Goal: Task Accomplishment & Management: Use online tool/utility

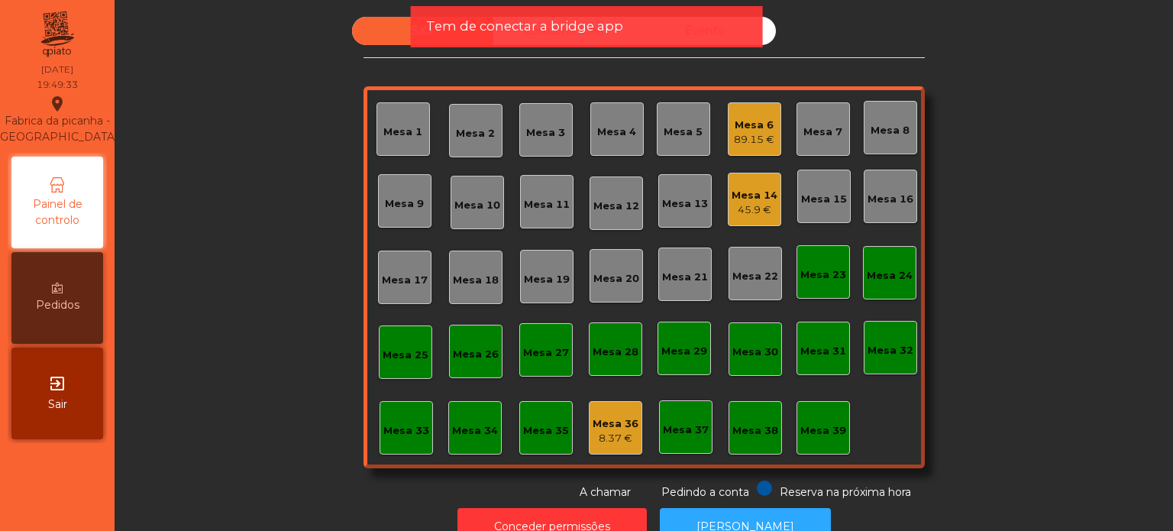
click at [746, 225] on div "Mesa 1 Mesa 2 Mesa 3 Mesa 4 Mesa 5 Mesa 6 89.15 € Mesa 7 Mesa 8 Mesa 9 Mesa 10 …" at bounding box center [644, 277] width 561 height 382
click at [739, 207] on div "45.9 €" at bounding box center [755, 209] width 46 height 15
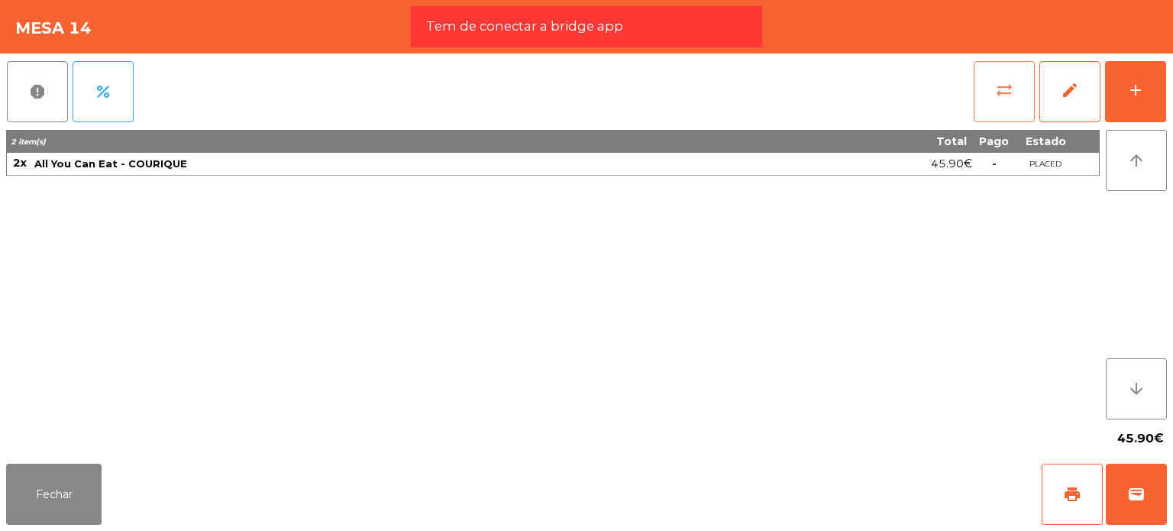
click at [996, 79] on button "sync_alt" at bounding box center [1004, 91] width 61 height 61
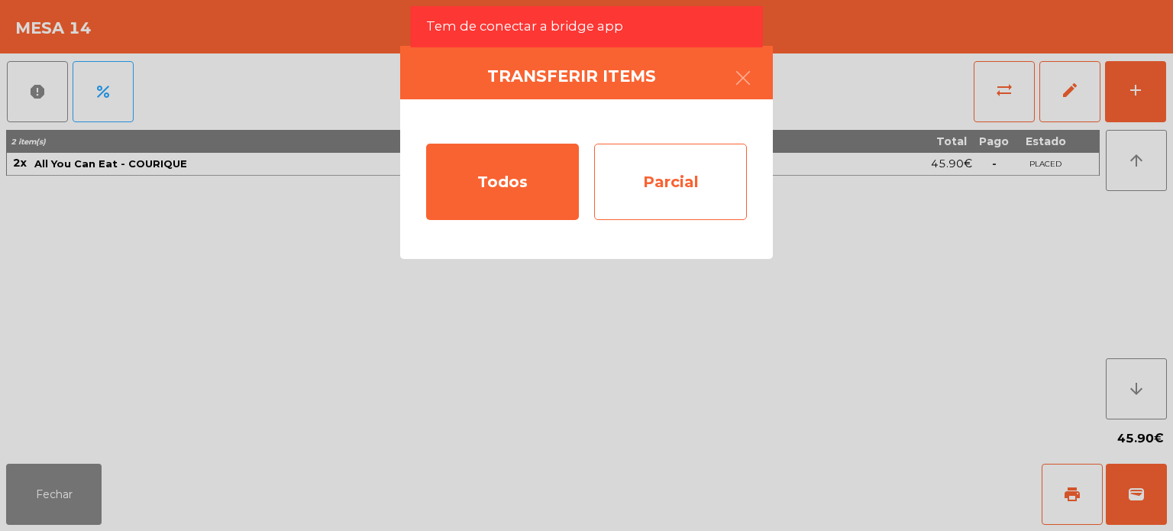
click at [645, 186] on div "Parcial" at bounding box center [670, 182] width 153 height 76
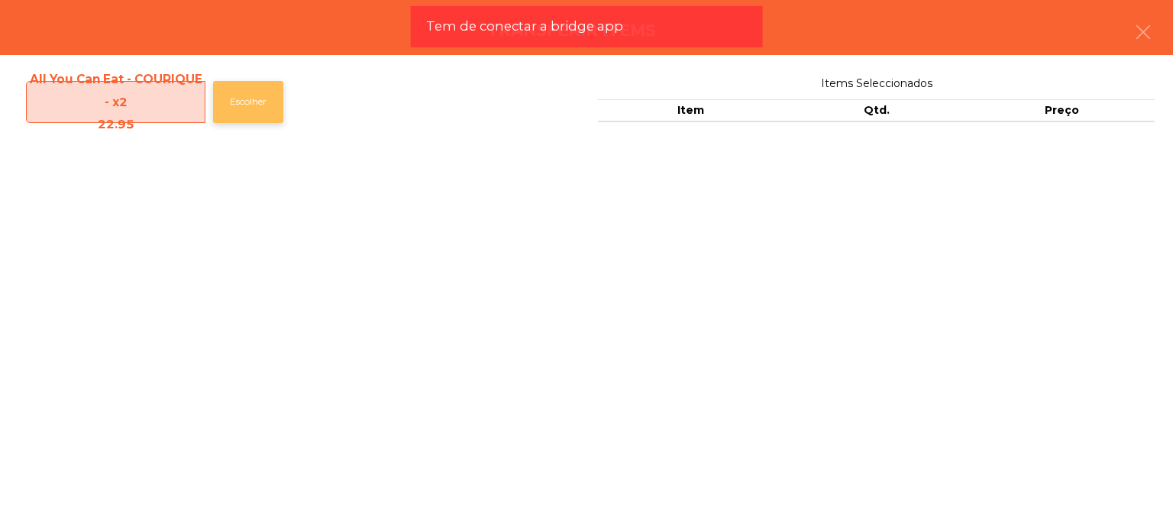
click at [261, 109] on button "Escolher" at bounding box center [248, 102] width 70 height 42
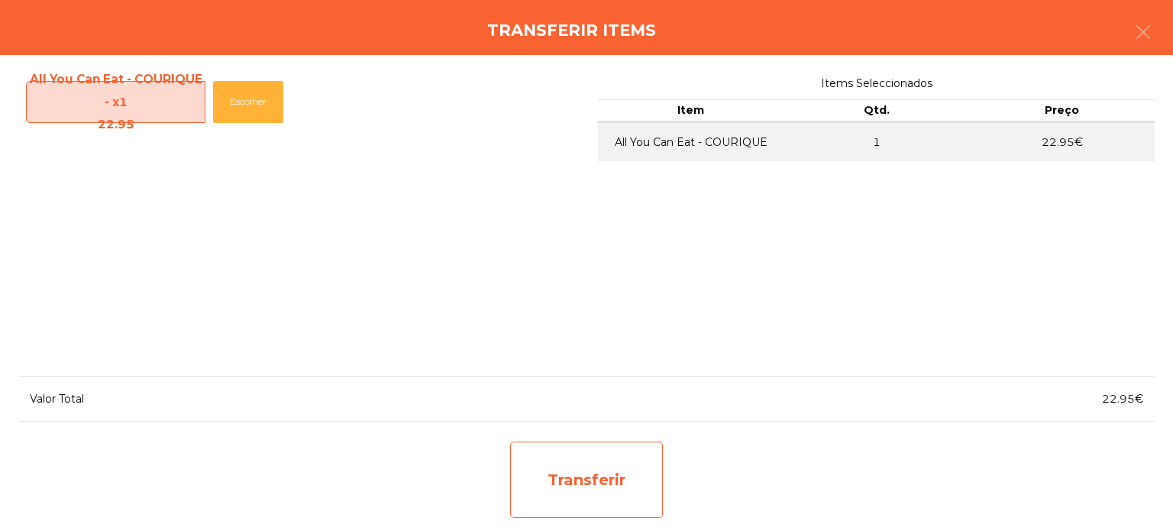
click at [565, 468] on div "Transferir" at bounding box center [586, 479] width 153 height 76
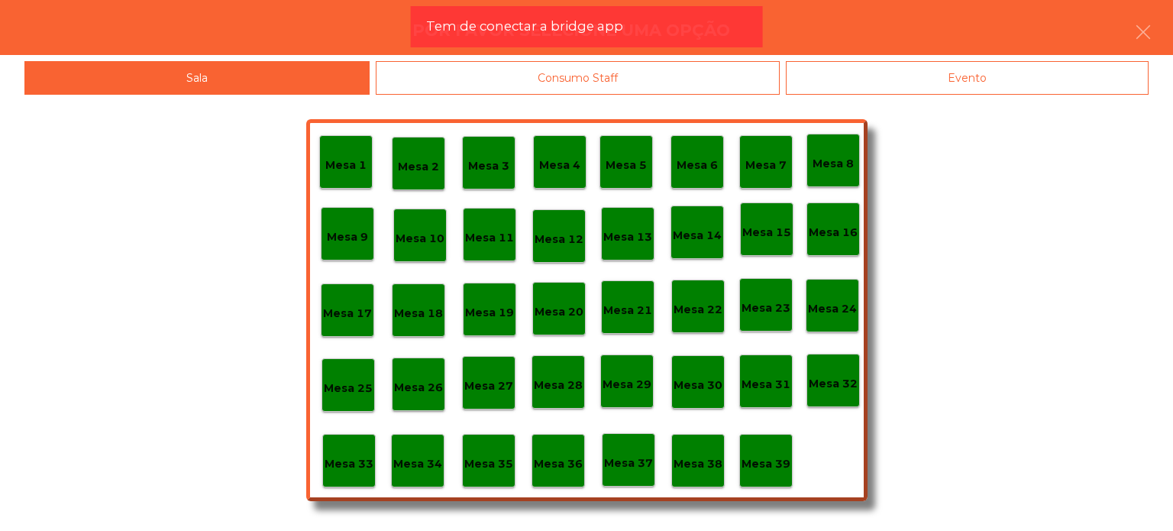
click at [625, 467] on p "Mesa 37" at bounding box center [628, 463] width 49 height 18
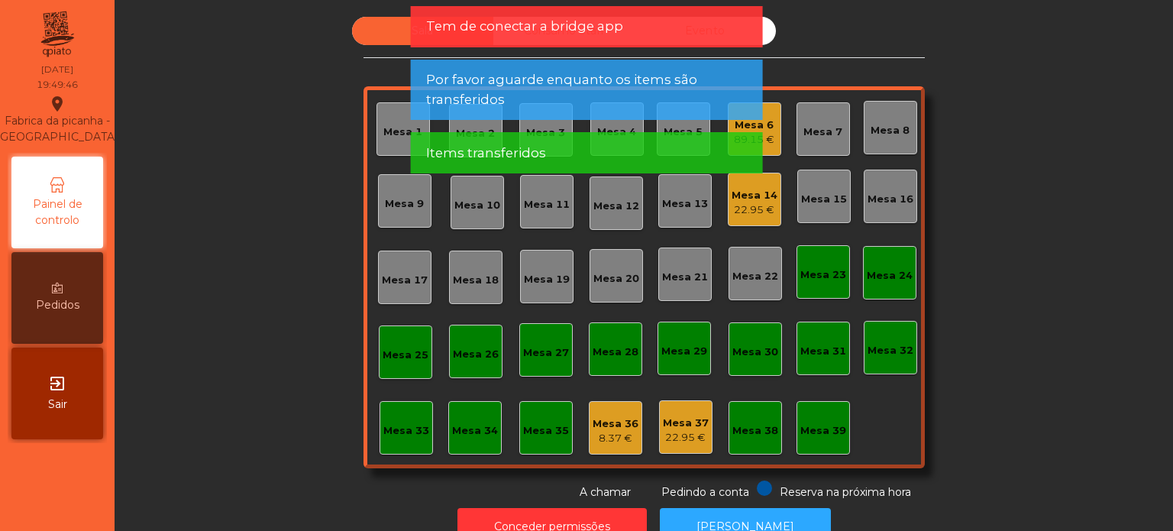
click at [767, 199] on div "Mesa 14" at bounding box center [755, 195] width 46 height 15
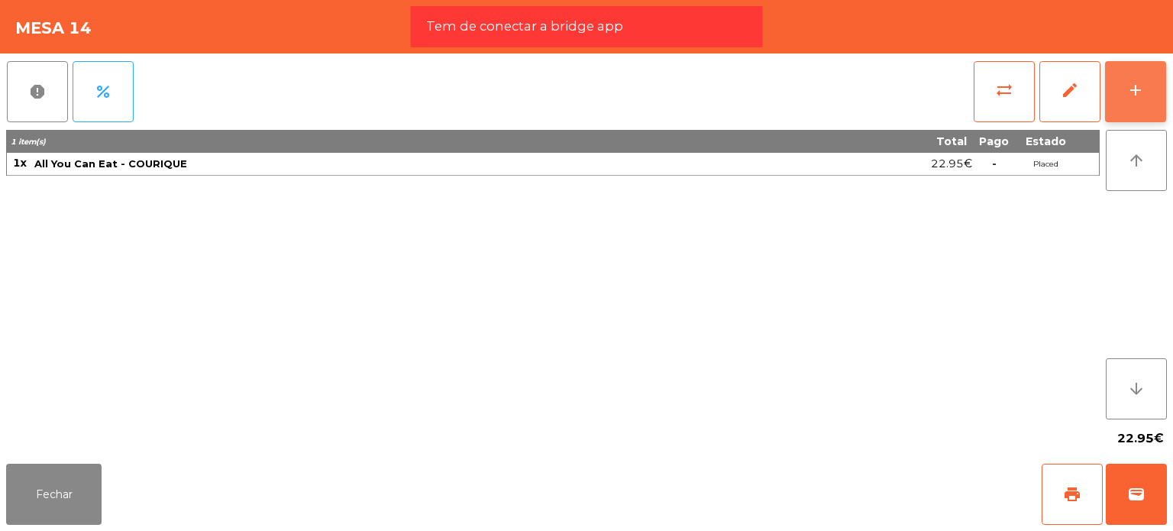
click at [1144, 74] on button "add" at bounding box center [1135, 91] width 61 height 61
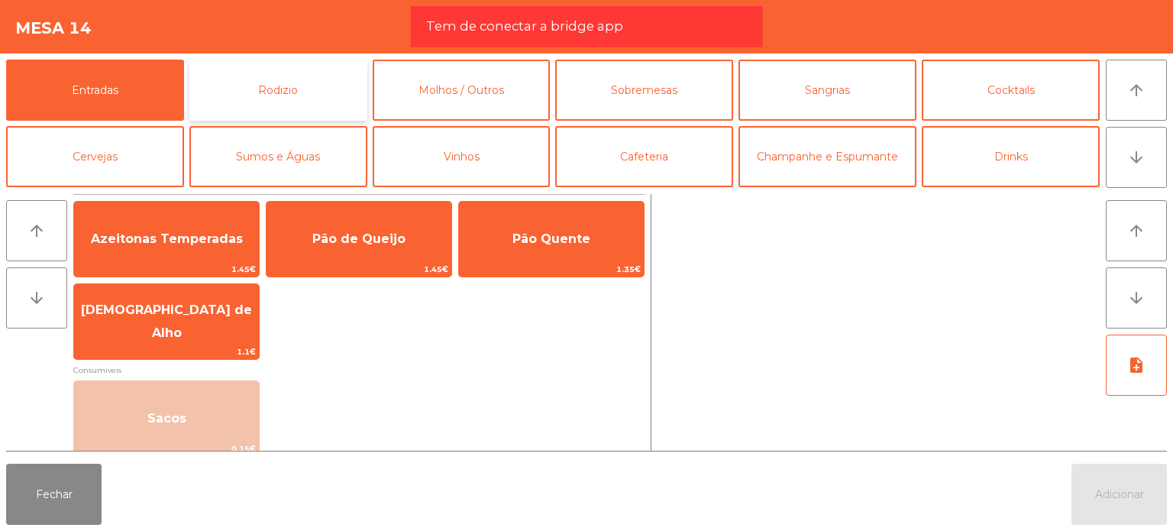
click at [258, 112] on button "Rodizio" at bounding box center [278, 90] width 178 height 61
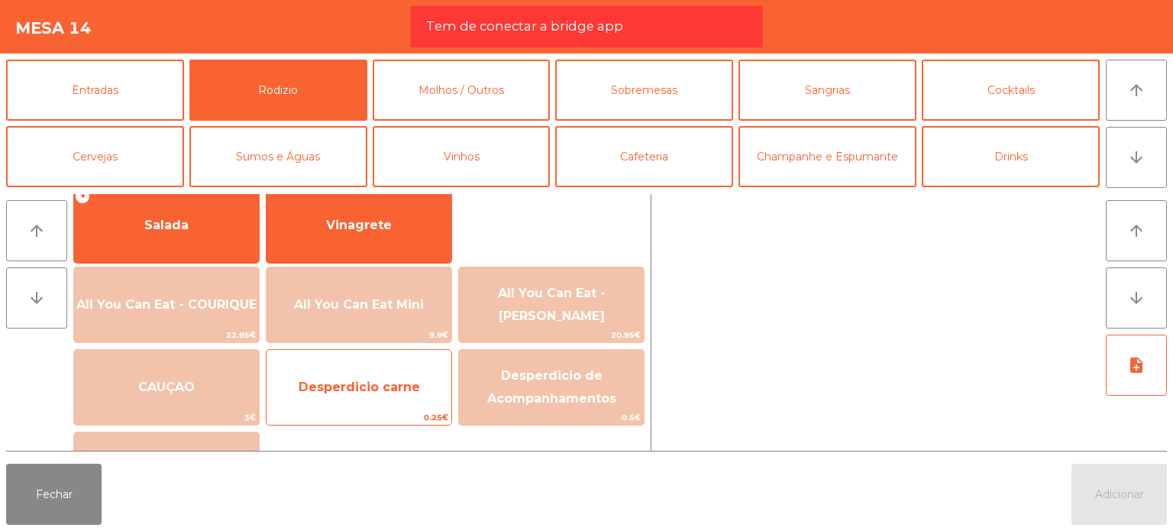
scroll to position [356, 0]
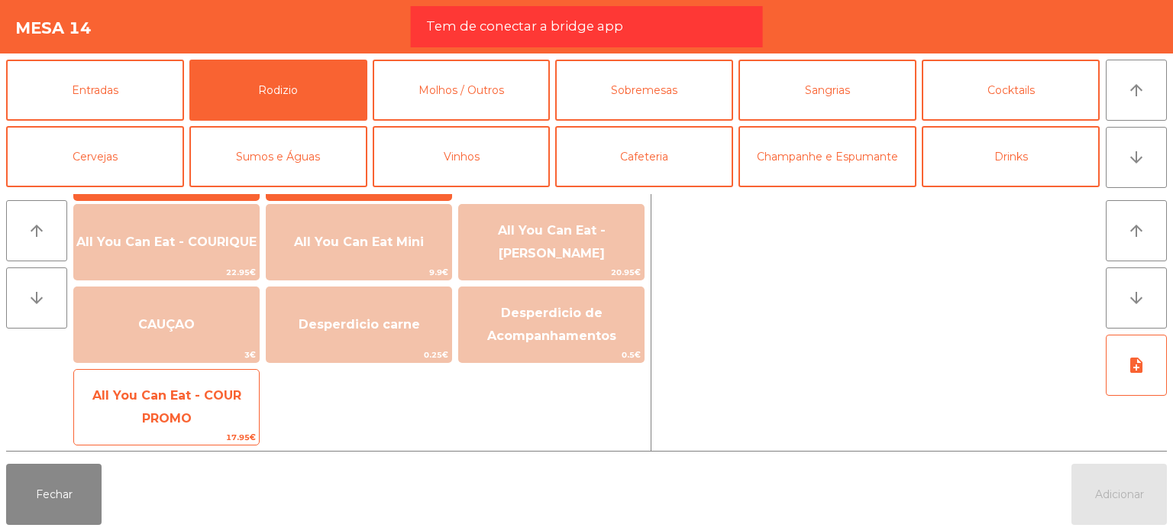
click at [134, 409] on span "All You Can Eat - COUR PROMO" at bounding box center [166, 407] width 185 height 65
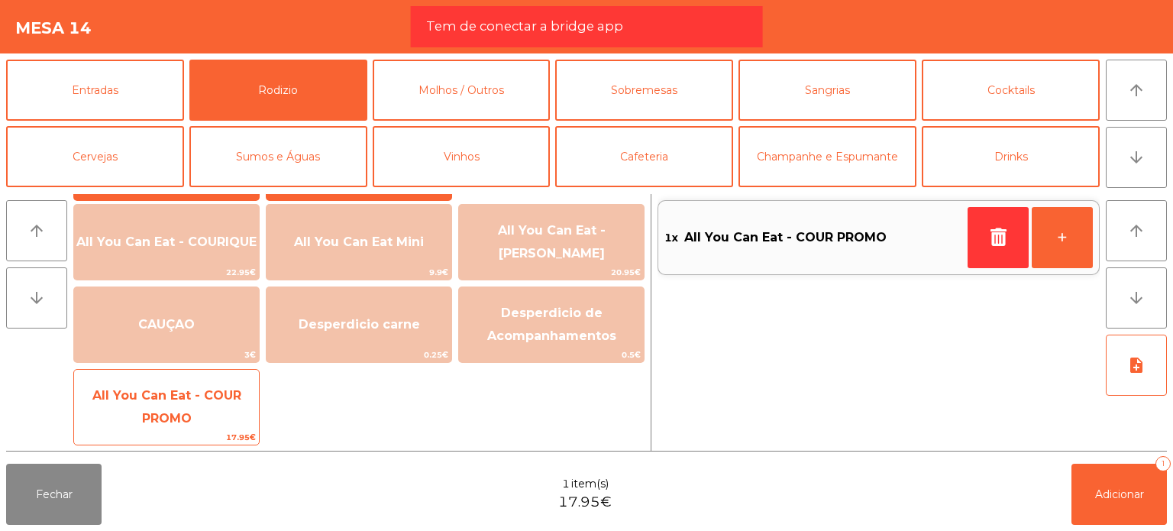
click at [134, 409] on span "All You Can Eat - COUR PROMO" at bounding box center [166, 407] width 185 height 65
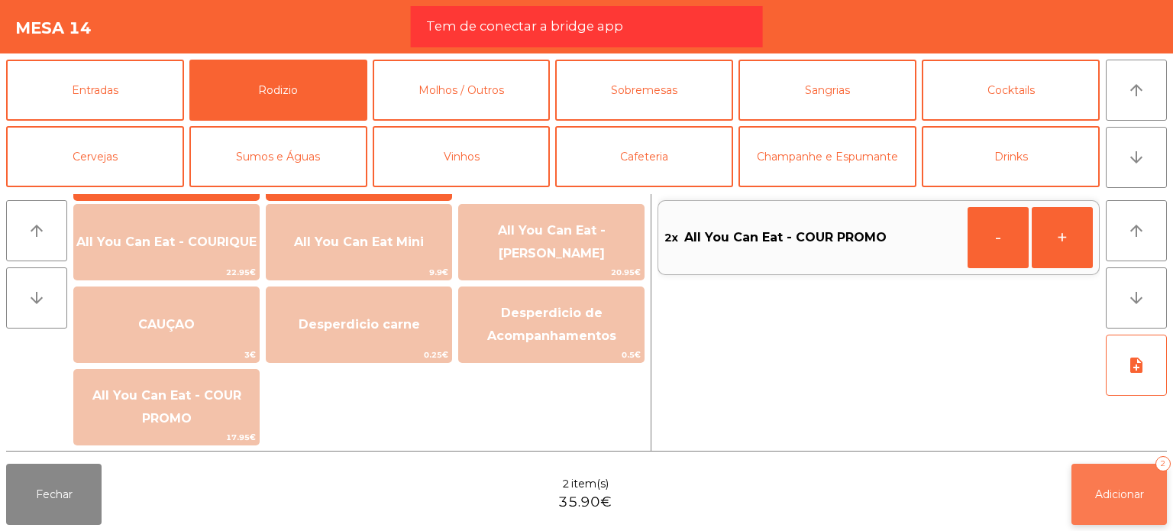
click at [1111, 465] on button "Adicionar 2" at bounding box center [1118, 494] width 95 height 61
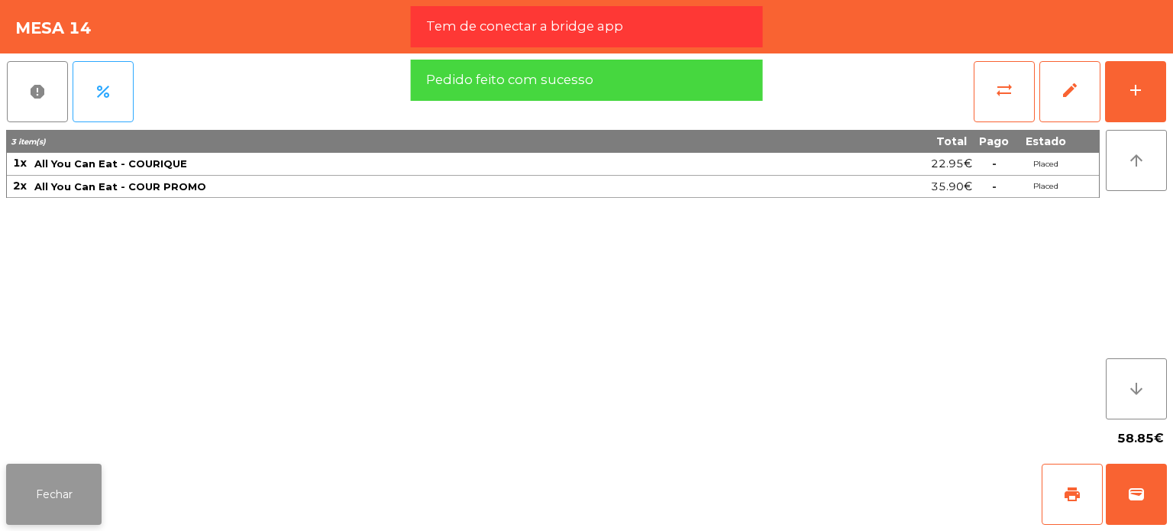
click at [64, 509] on button "Fechar" at bounding box center [53, 494] width 95 height 61
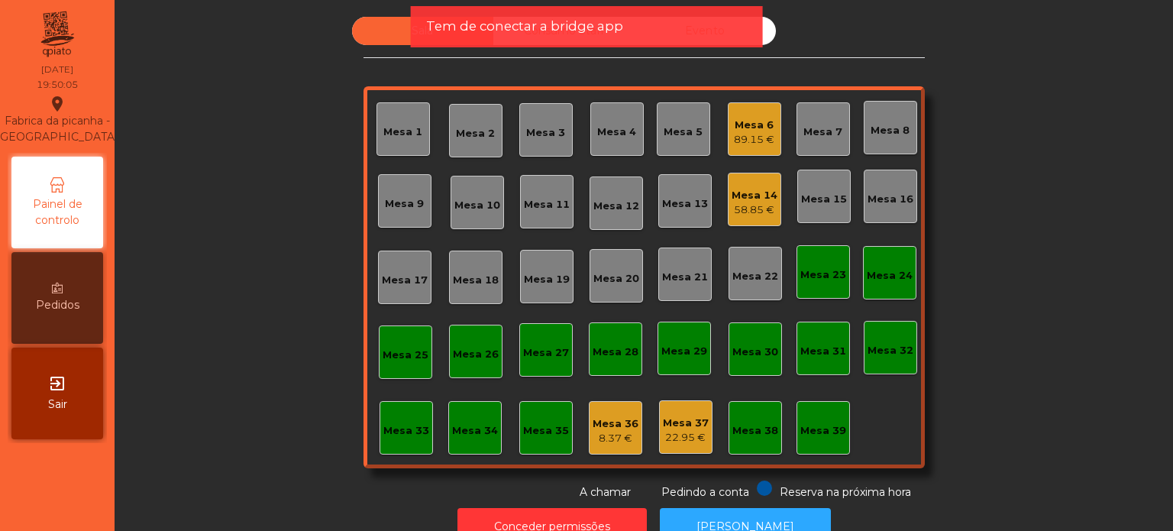
click at [729, 152] on div "Mesa 6 89.15 €" at bounding box center [754, 128] width 53 height 53
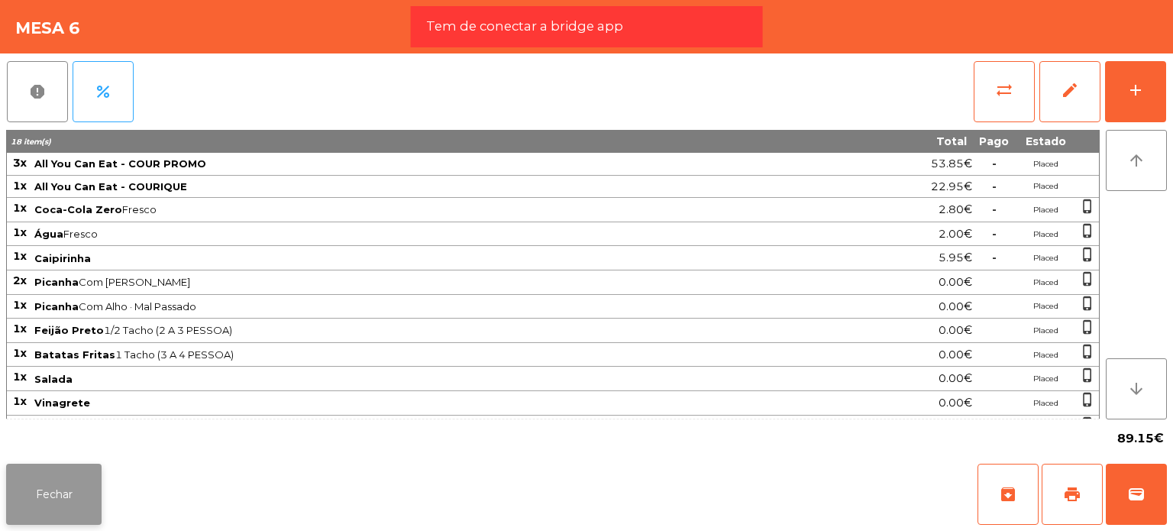
click at [82, 490] on button "Fechar" at bounding box center [53, 494] width 95 height 61
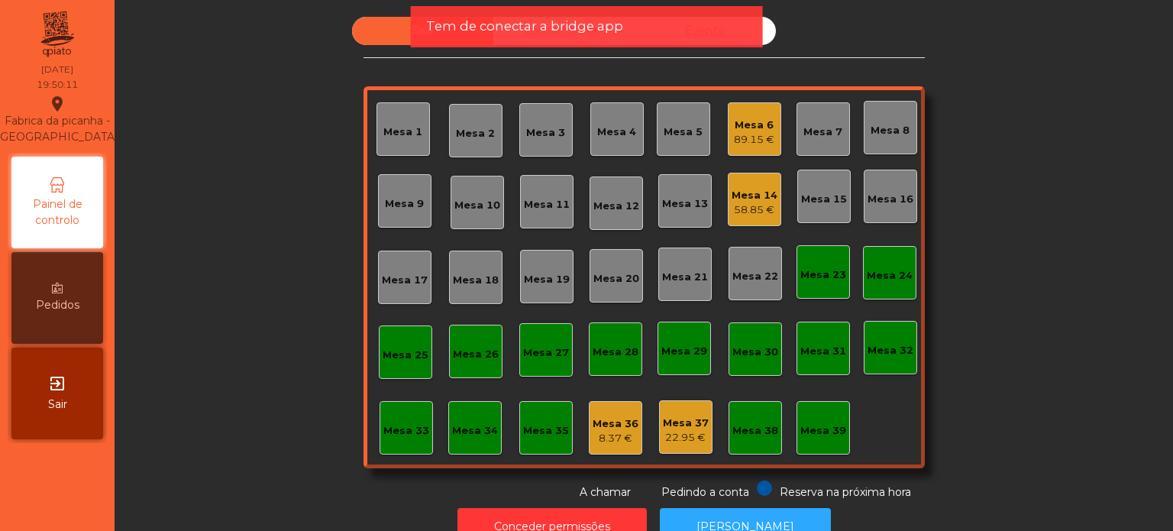
click at [194, 280] on div "Sala Consumo Staff Evento Mesa 1 [GEOGRAPHIC_DATA] 3 Mesa 4 Mesa 5 Mesa 6 89.15…" at bounding box center [643, 258] width 1017 height 483
click at [431, 25] on span "Tem de conectar a bridge app" at bounding box center [524, 26] width 197 height 19
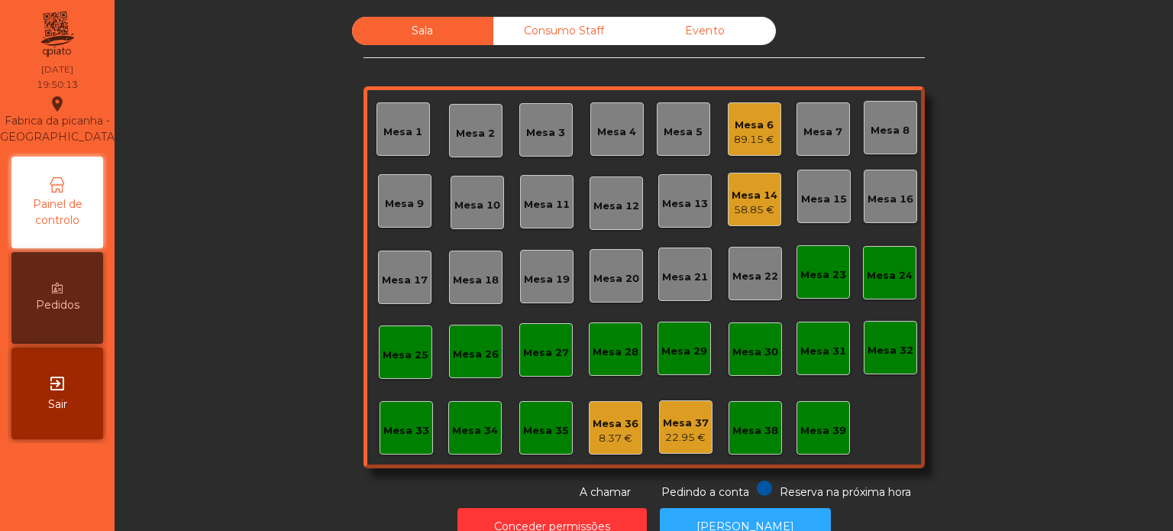
click at [281, 124] on div "Sala Consumo Staff Evento Mesa 1 [GEOGRAPHIC_DATA] 3 Mesa 4 Mesa 5 Mesa 6 89.15…" at bounding box center [643, 258] width 1017 height 483
